Goal: Transaction & Acquisition: Download file/media

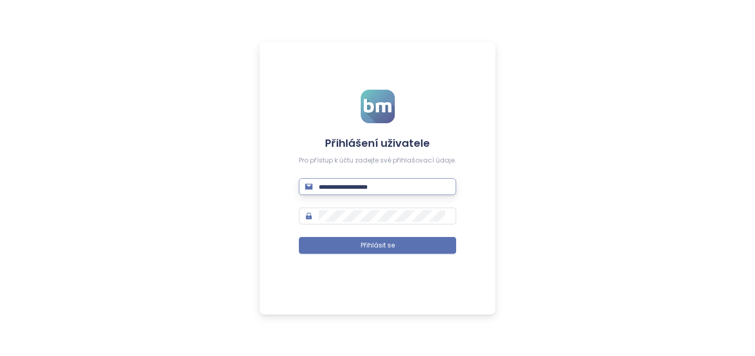
click at [358, 187] on input "text" at bounding box center [384, 187] width 131 height 12
type input "**********"
click at [388, 242] on span "Přihlásit se" at bounding box center [378, 246] width 34 height 10
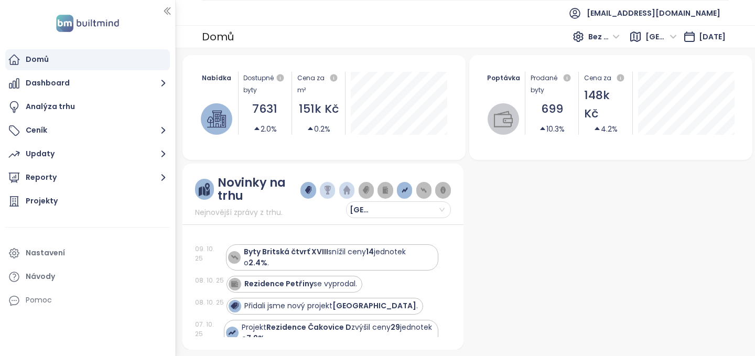
click at [606, 34] on span "Bez DPH" at bounding box center [604, 37] width 31 height 16
click at [587, 58] on div "S DPH" at bounding box center [596, 58] width 31 height 12
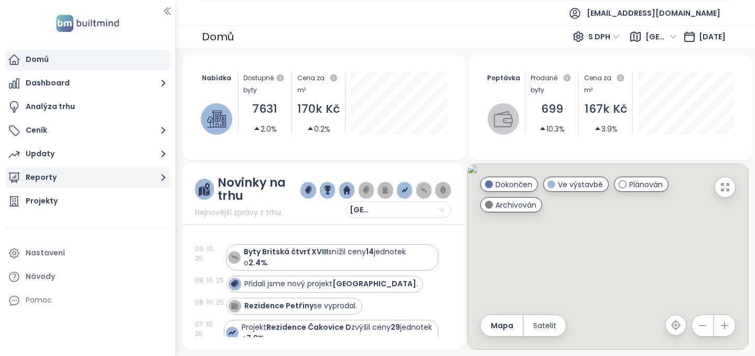
click at [54, 178] on button "Reporty" at bounding box center [87, 177] width 165 height 21
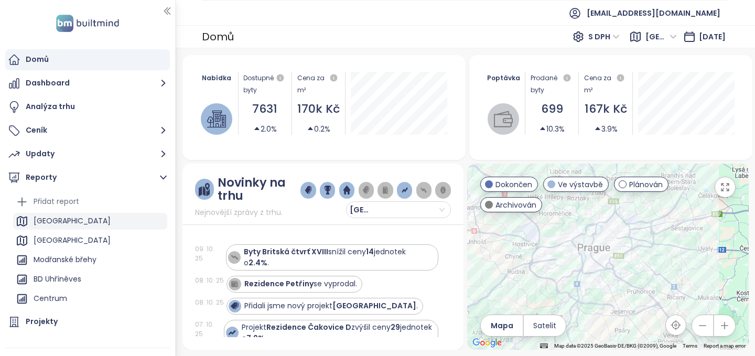
click at [47, 220] on div "[GEOGRAPHIC_DATA]" at bounding box center [72, 221] width 77 height 13
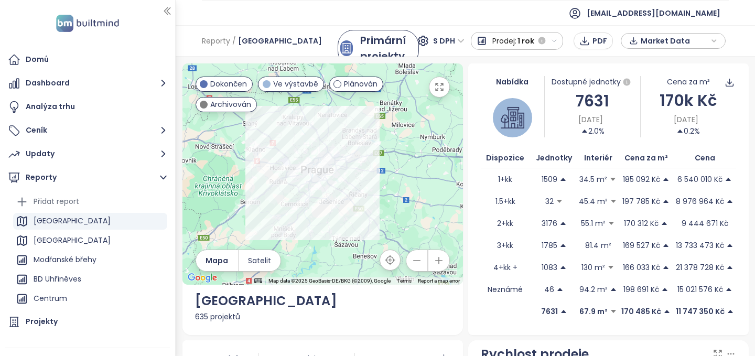
click at [338, 86] on span at bounding box center [338, 84] width 8 height 8
click at [206, 107] on div "Archivován" at bounding box center [227, 104] width 62 height 15
click at [714, 40] on icon "button" at bounding box center [714, 41] width 6 height 16
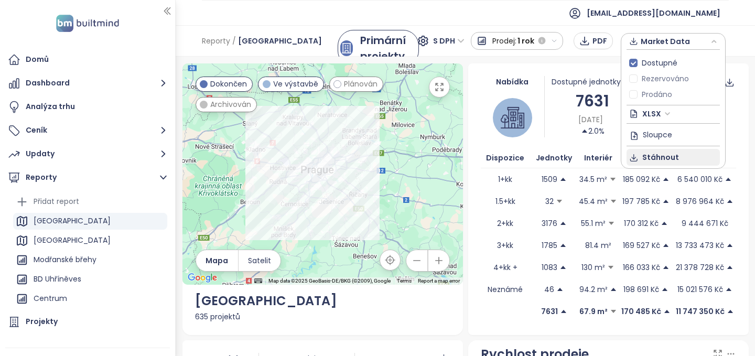
click at [655, 157] on span "Stáhnout" at bounding box center [661, 158] width 37 height 12
